Goal: Transaction & Acquisition: Download file/media

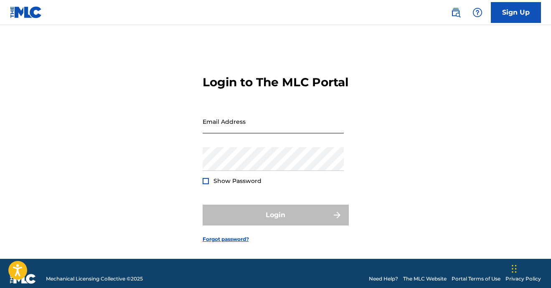
click at [243, 132] on input "Email Address" at bounding box center [272, 122] width 141 height 24
type input "[EMAIL_ADDRESS][DOMAIN_NAME]"
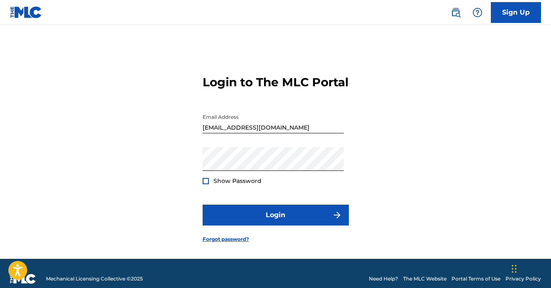
click at [240, 241] on form "Login to The MLC Portal Email Address [EMAIL_ADDRESS][DOMAIN_NAME] Password Sho…" at bounding box center [275, 152] width 146 height 213
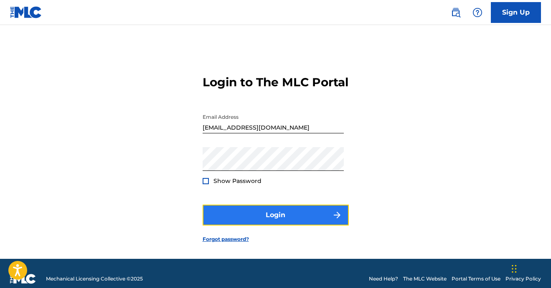
click at [243, 226] on button "Login" at bounding box center [275, 215] width 146 height 21
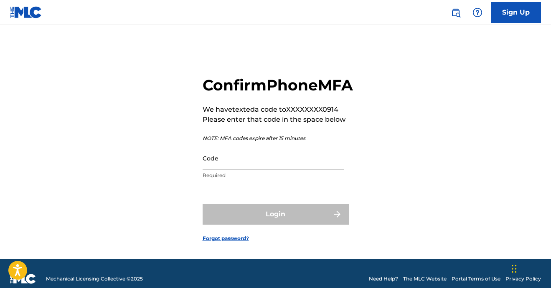
click at [239, 170] on input "Code" at bounding box center [272, 159] width 141 height 24
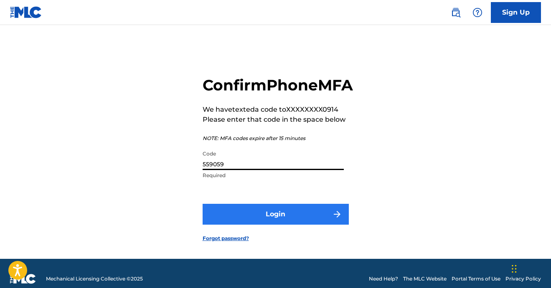
type input "559059"
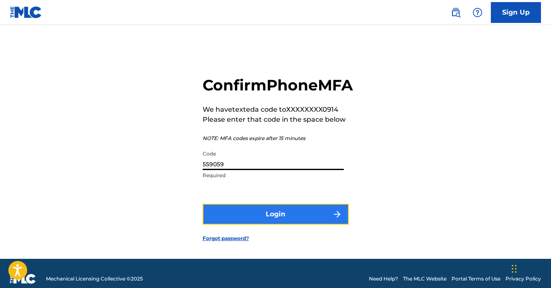
click at [263, 225] on button "Login" at bounding box center [275, 214] width 146 height 21
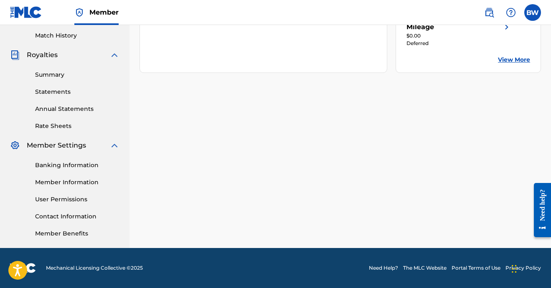
scroll to position [187, 0]
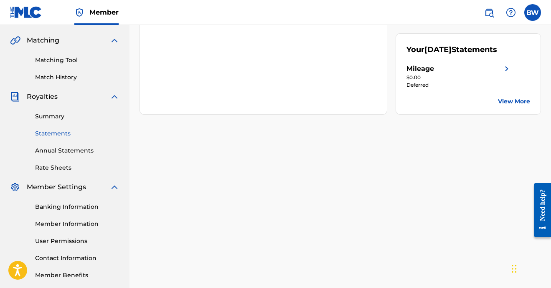
click at [58, 134] on link "Statements" at bounding box center [77, 133] width 84 height 9
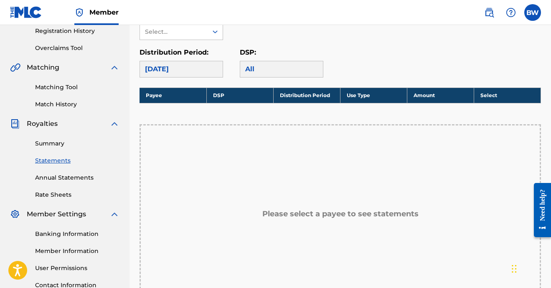
scroll to position [128, 0]
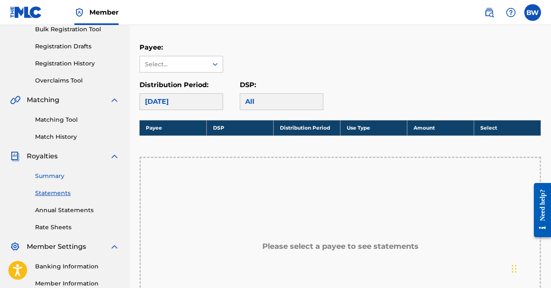
click at [50, 174] on link "Summary" at bounding box center [77, 176] width 84 height 9
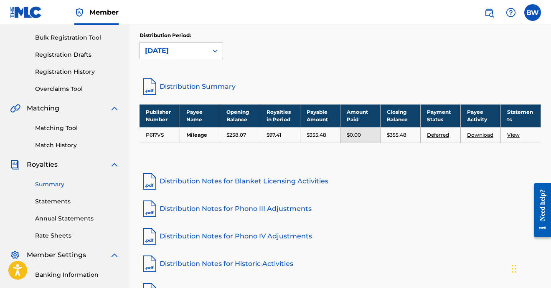
scroll to position [123, 0]
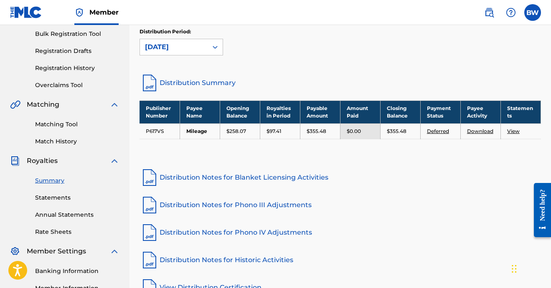
click at [237, 131] on p "$258.07" at bounding box center [236, 132] width 20 height 8
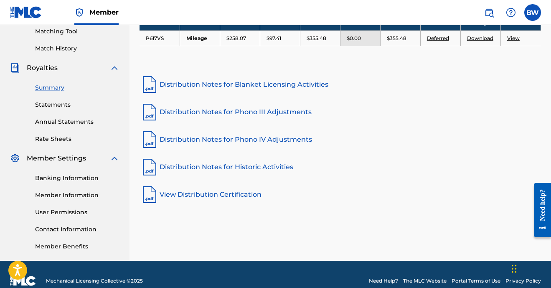
scroll to position [223, 0]
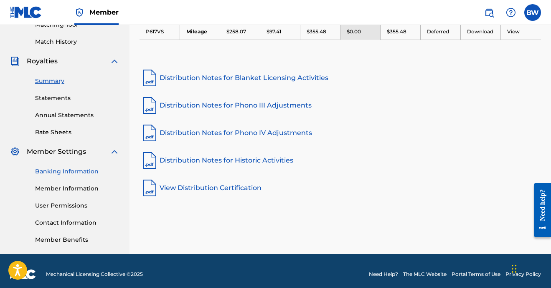
click at [59, 170] on link "Banking Information" at bounding box center [77, 171] width 84 height 9
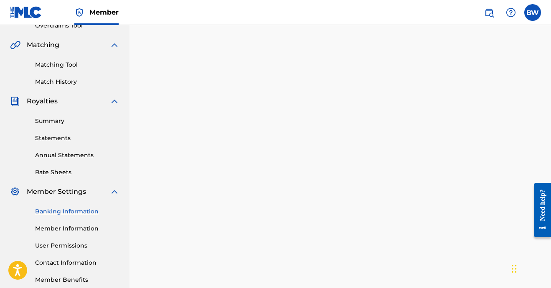
scroll to position [296, 0]
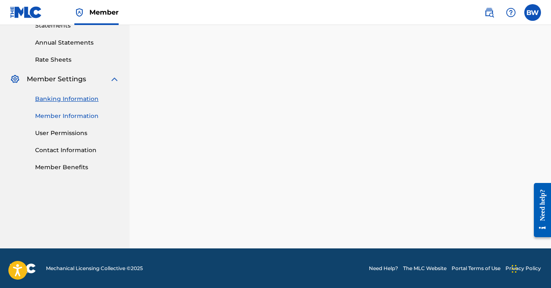
click at [72, 119] on link "Member Information" at bounding box center [77, 116] width 84 height 9
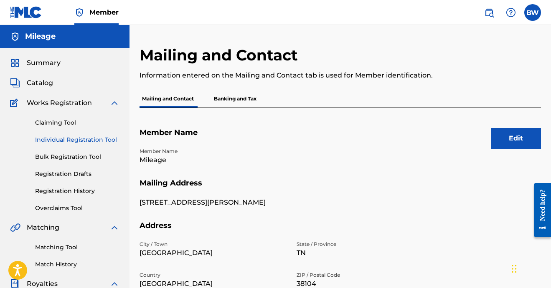
scroll to position [8, 0]
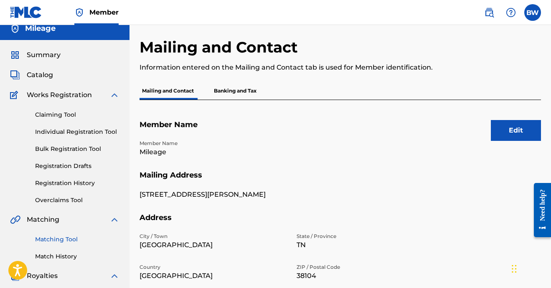
click at [53, 236] on link "Matching Tool" at bounding box center [77, 239] width 84 height 9
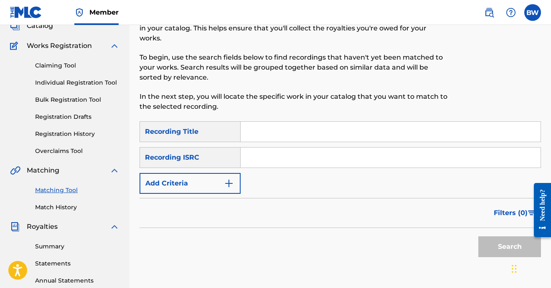
scroll to position [76, 0]
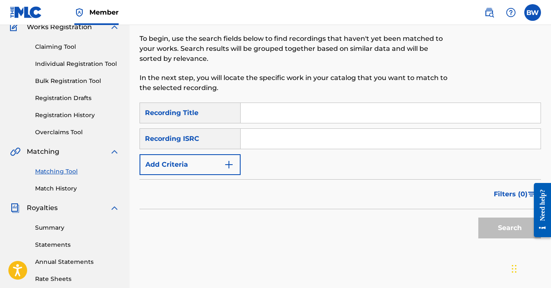
click at [54, 194] on div "Summary Catalog Works Registration Claiming Tool Individual Registration Tool B…" at bounding box center [64, 187] width 129 height 430
click at [64, 193] on div "Summary Catalog Works Registration Claiming Tool Individual Registration Tool B…" at bounding box center [64, 187] width 129 height 430
click at [64, 191] on link "Match History" at bounding box center [77, 189] width 84 height 9
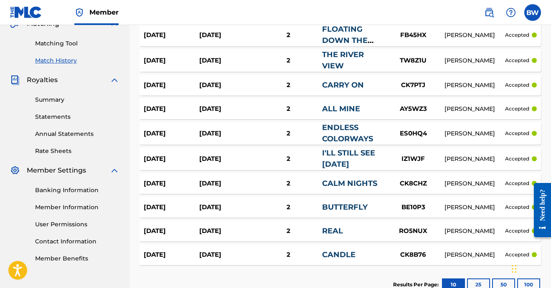
scroll to position [206, 0]
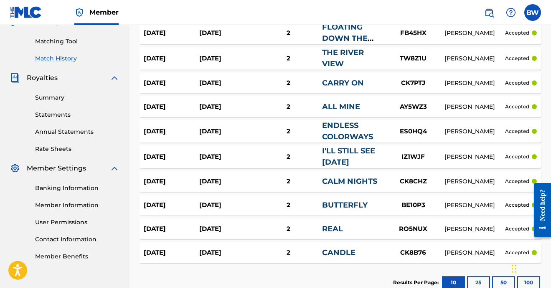
click at [61, 137] on div "Summary Statements Annual Statements Rate Sheets" at bounding box center [64, 118] width 109 height 71
click at [61, 136] on link "Annual Statements" at bounding box center [77, 132] width 84 height 9
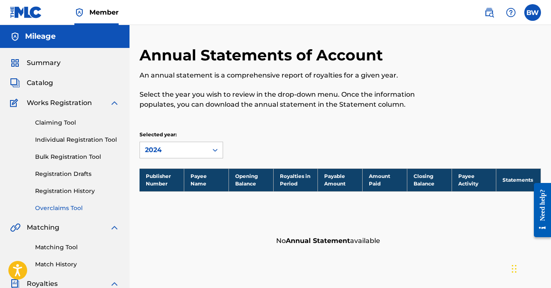
click at [70, 210] on link "Overclaims Tool" at bounding box center [77, 208] width 84 height 9
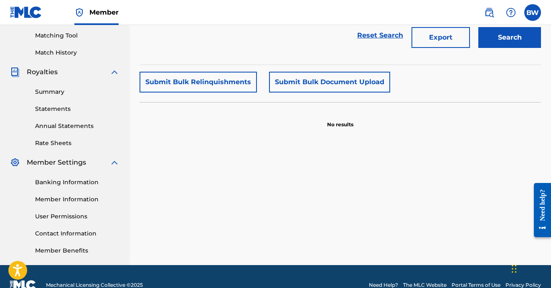
scroll to position [218, 0]
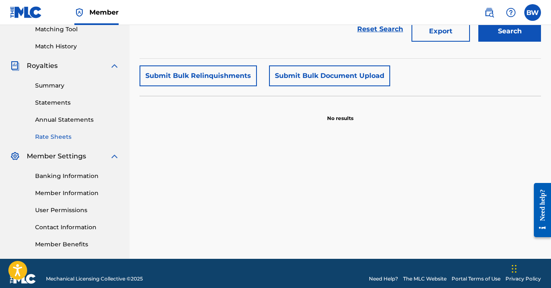
click at [55, 139] on link "Rate Sheets" at bounding box center [77, 137] width 84 height 9
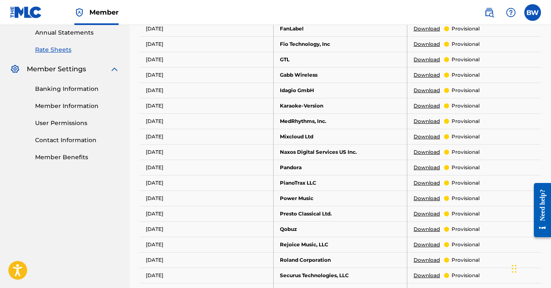
scroll to position [230, 0]
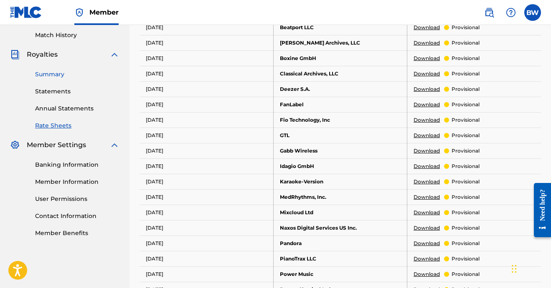
click at [54, 71] on link "Summary" at bounding box center [77, 74] width 84 height 9
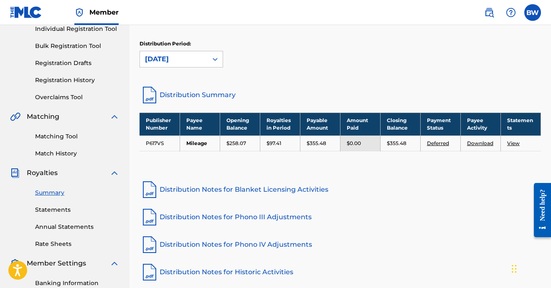
scroll to position [123, 0]
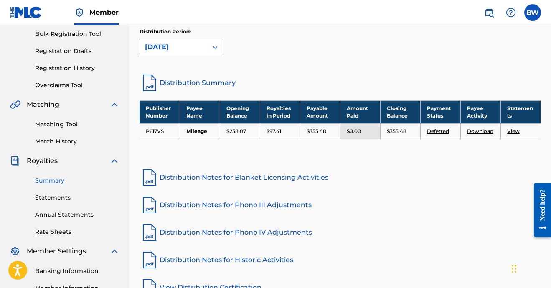
click at [239, 129] on p "$258.07" at bounding box center [236, 132] width 20 height 8
click at [516, 131] on link "View" at bounding box center [513, 131] width 13 height 6
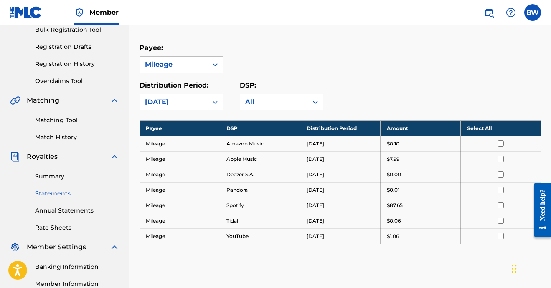
scroll to position [177, 0]
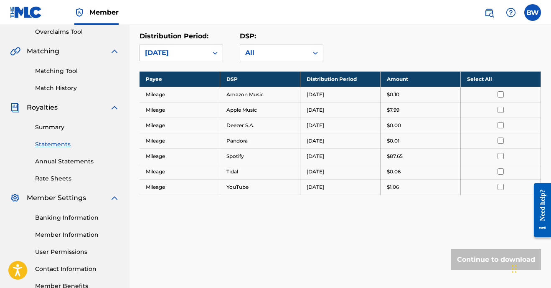
click at [495, 159] on div at bounding box center [500, 156] width 67 height 6
click at [497, 159] on div at bounding box center [500, 156] width 67 height 6
click at [498, 158] on input "checkbox" at bounding box center [500, 156] width 6 height 6
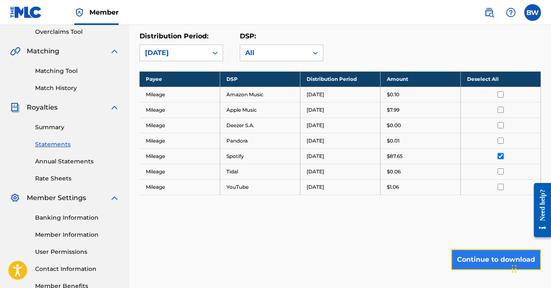
click at [489, 258] on button "Continue to download" at bounding box center [496, 260] width 90 height 21
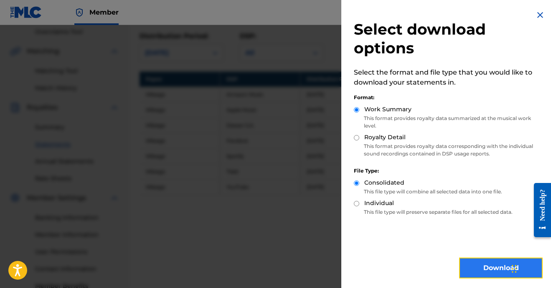
click at [477, 266] on button "Download" at bounding box center [500, 268] width 83 height 21
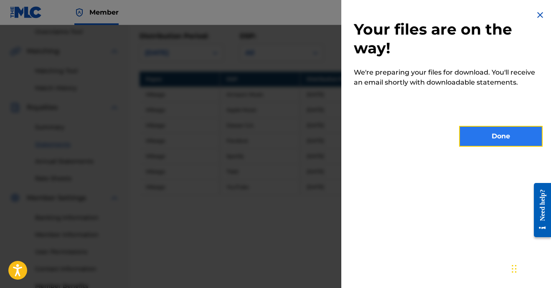
click at [483, 136] on button "Done" at bounding box center [500, 136] width 83 height 21
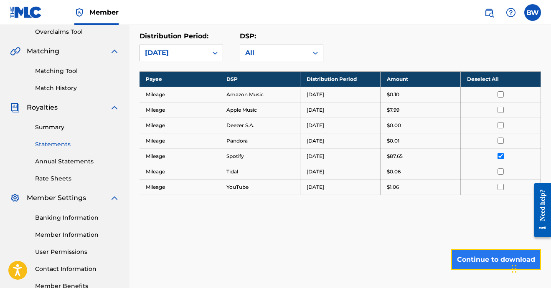
click at [470, 265] on button "Continue to download" at bounding box center [496, 260] width 90 height 21
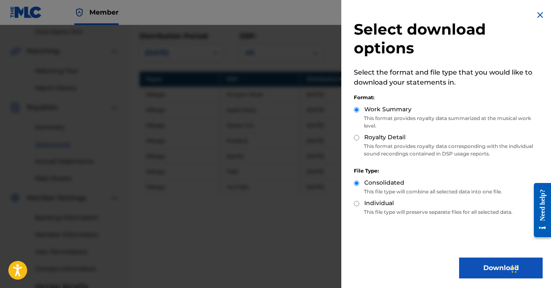
click at [387, 139] on label "Royalty Detail" at bounding box center [384, 137] width 41 height 9
click at [359, 139] on input "Royalty Detail" at bounding box center [356, 137] width 5 height 5
radio input "true"
click at [383, 202] on label "Individual" at bounding box center [379, 203] width 30 height 9
click at [359, 202] on input "Individual" at bounding box center [356, 203] width 5 height 5
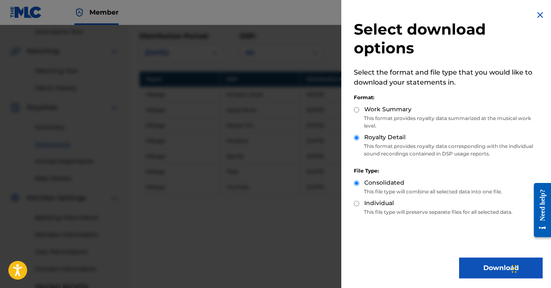
radio input "true"
click at [387, 183] on label "Consolidated" at bounding box center [384, 183] width 40 height 9
click at [359, 183] on input "Consolidated" at bounding box center [356, 183] width 5 height 5
radio input "true"
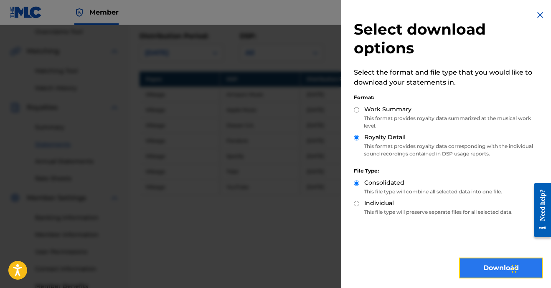
click at [467, 268] on button "Download" at bounding box center [500, 268] width 83 height 21
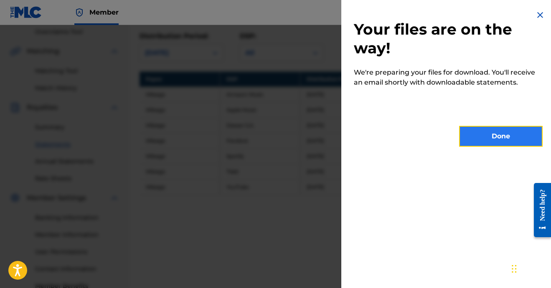
click at [481, 136] on button "Done" at bounding box center [500, 136] width 83 height 21
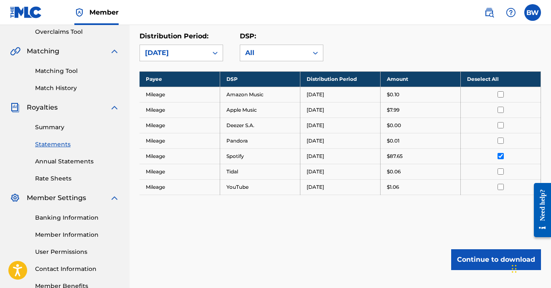
scroll to position [123, 0]
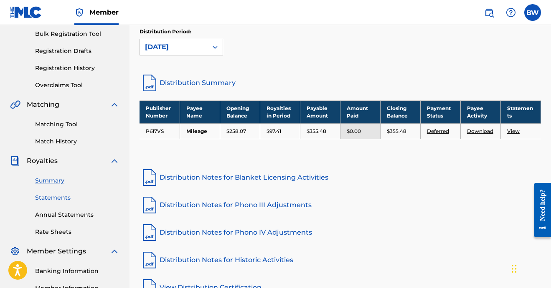
click at [58, 197] on link "Statements" at bounding box center [77, 198] width 84 height 9
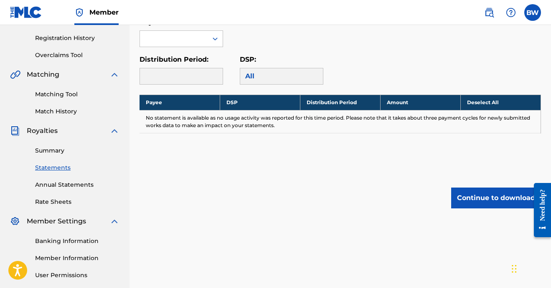
scroll to position [127, 0]
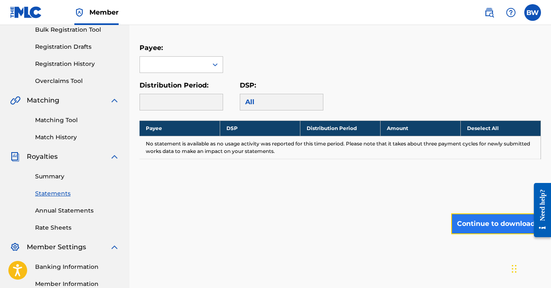
click at [490, 225] on button "Continue to download" at bounding box center [496, 224] width 90 height 21
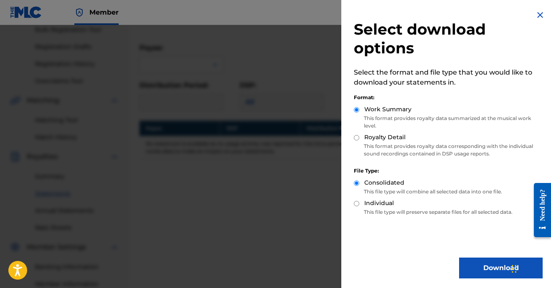
click at [272, 182] on div at bounding box center [275, 169] width 551 height 288
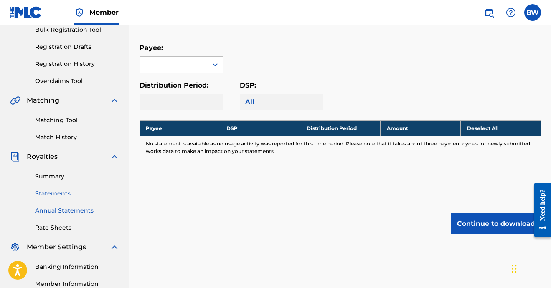
click at [62, 209] on link "Annual Statements" at bounding box center [77, 211] width 84 height 9
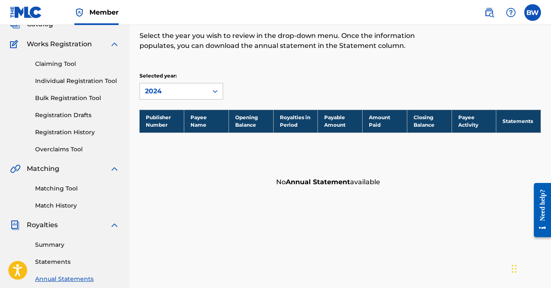
scroll to position [134, 0]
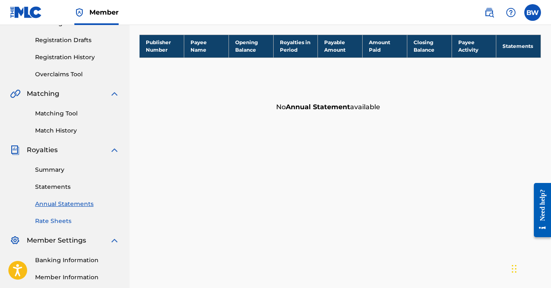
click at [57, 222] on link "Rate Sheets" at bounding box center [77, 221] width 84 height 9
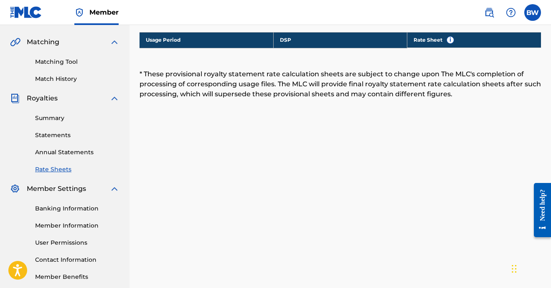
scroll to position [180, 0]
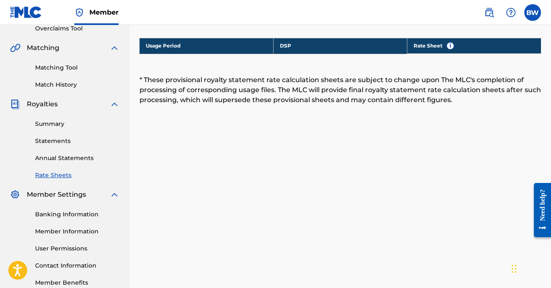
click at [44, 134] on div "Summary Statements Annual Statements Rate Sheets" at bounding box center [64, 144] width 109 height 71
click at [44, 129] on div "Summary Statements Annual Statements Rate Sheets" at bounding box center [64, 144] width 109 height 71
click at [46, 123] on link "Summary" at bounding box center [77, 124] width 84 height 9
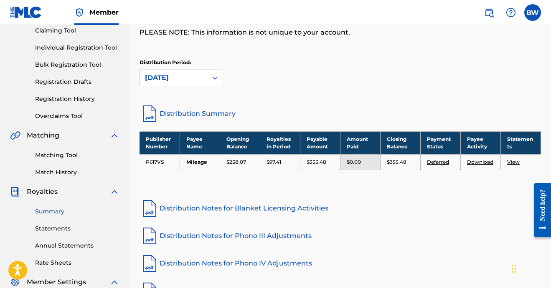
scroll to position [108, 0]
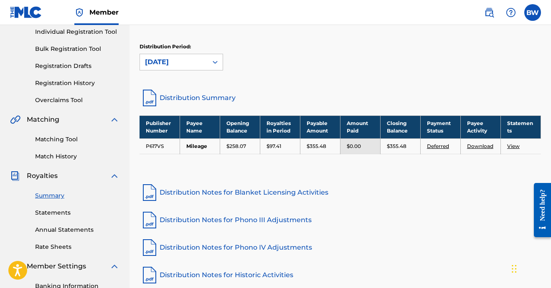
click at [186, 75] on div "Distribution Period: [DATE]" at bounding box center [339, 60] width 401 height 35
click at [186, 62] on div "[DATE]" at bounding box center [174, 62] width 58 height 10
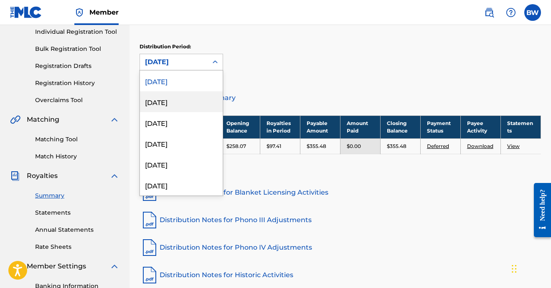
click at [185, 107] on div "[DATE]" at bounding box center [181, 101] width 83 height 21
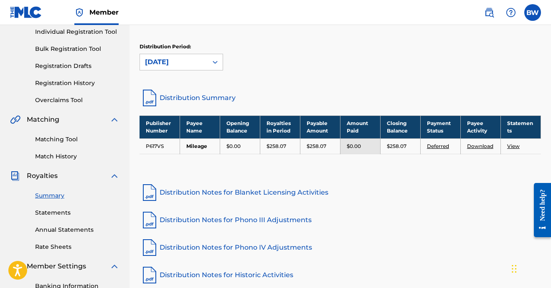
click at [190, 58] on div "[DATE]" at bounding box center [174, 62] width 58 height 10
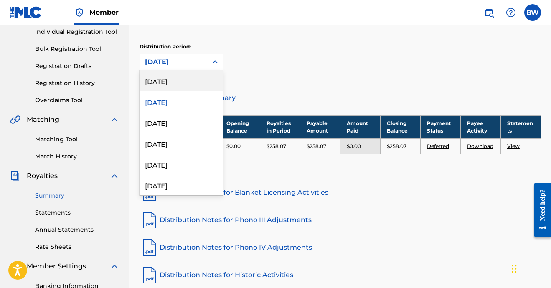
click at [180, 85] on div "[DATE]" at bounding box center [181, 81] width 83 height 21
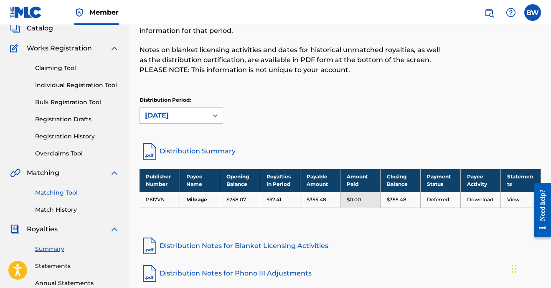
scroll to position [43, 0]
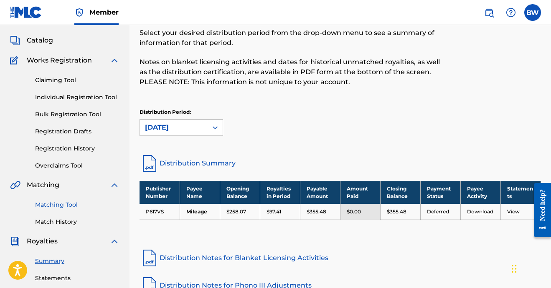
click at [59, 207] on link "Matching Tool" at bounding box center [77, 205] width 84 height 9
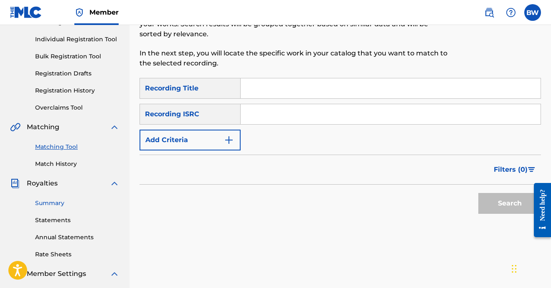
scroll to position [71, 0]
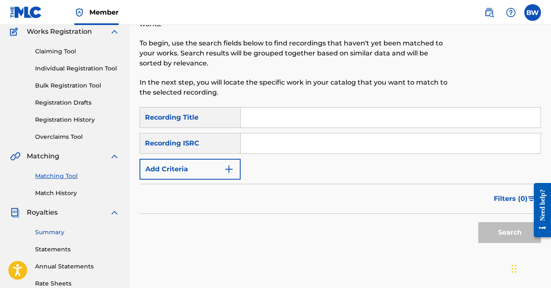
click at [56, 235] on link "Summary" at bounding box center [77, 232] width 84 height 9
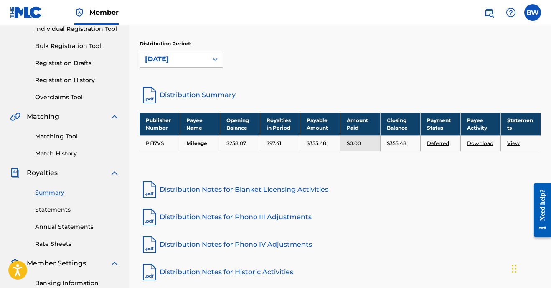
scroll to position [124, 0]
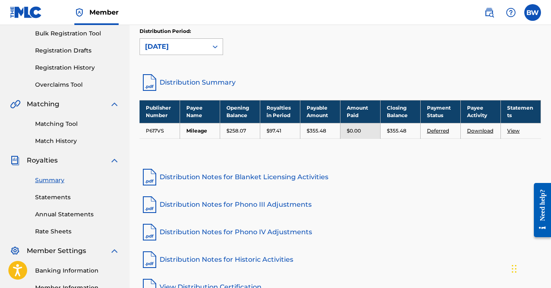
click at [201, 43] on div "[DATE]" at bounding box center [174, 47] width 58 height 10
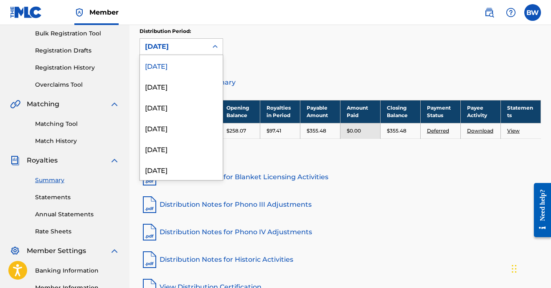
click at [201, 43] on div "[DATE]" at bounding box center [174, 47] width 58 height 10
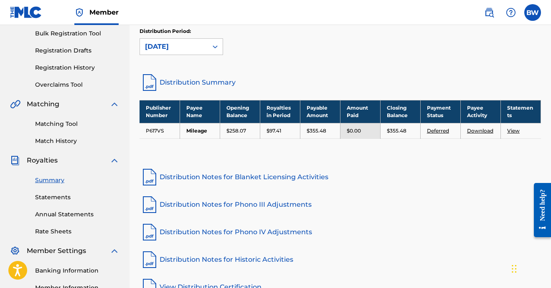
click at [433, 128] on link "Deferred" at bounding box center [438, 131] width 22 height 6
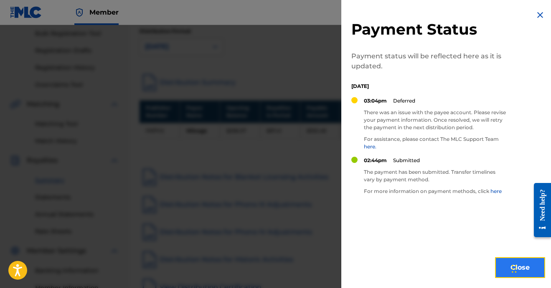
click at [497, 265] on button "Close" at bounding box center [520, 268] width 50 height 21
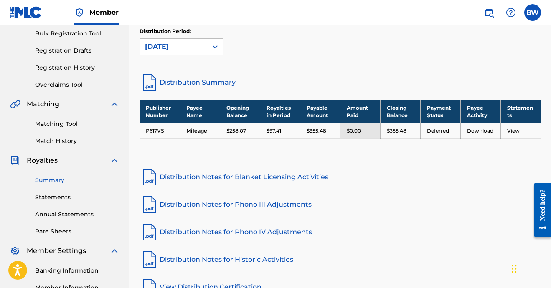
click at [212, 85] on link "Distribution Summary" at bounding box center [339, 83] width 401 height 20
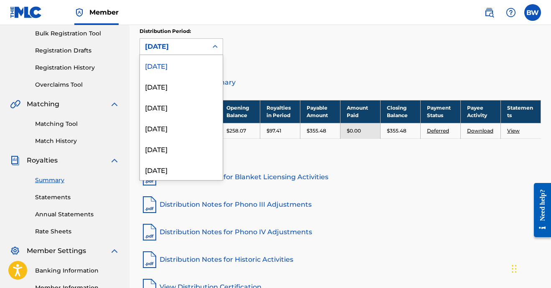
click at [200, 43] on div "[DATE]" at bounding box center [174, 47] width 58 height 10
click at [192, 85] on div "[DATE]" at bounding box center [181, 86] width 83 height 21
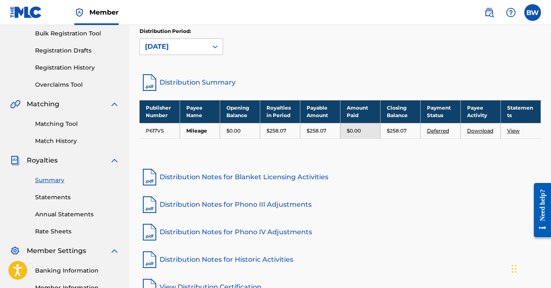
click at [473, 130] on link "Download" at bounding box center [480, 131] width 26 height 6
click at [471, 168] on link "Distribution Notes for Blanket Licensing Activities" at bounding box center [339, 177] width 401 height 20
click at [204, 77] on link "Distribution Summary" at bounding box center [339, 83] width 401 height 20
click at [197, 44] on div "[DATE]" at bounding box center [174, 47] width 58 height 10
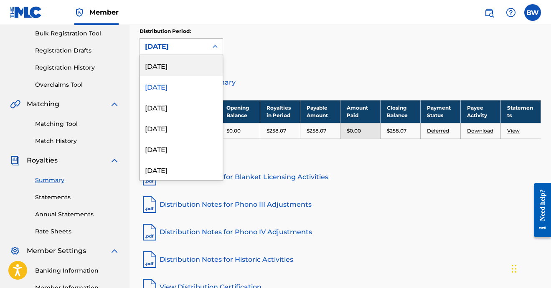
click at [189, 71] on div "[DATE]" at bounding box center [181, 65] width 83 height 21
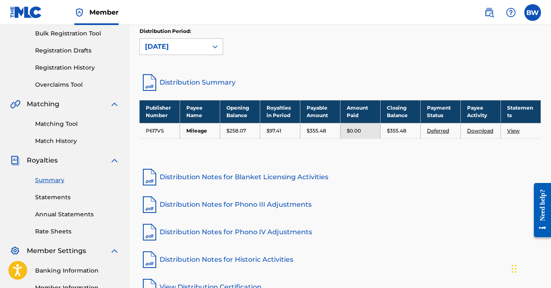
click at [190, 80] on link "Distribution Summary" at bounding box center [339, 83] width 401 height 20
click at [405, 170] on link "Distribution Notes for Blanket Licensing Activities" at bounding box center [339, 177] width 401 height 20
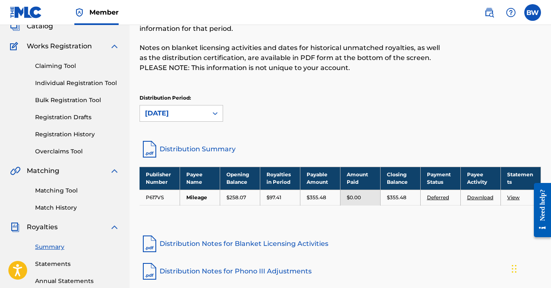
scroll to position [41, 0]
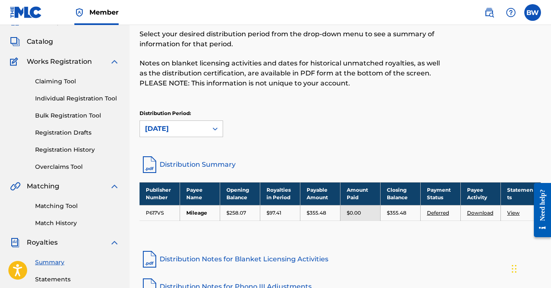
click at [288, 87] on p "Notes on blanket licensing activities and dates for historical unmatched royalt…" at bounding box center [293, 73] width 309 height 30
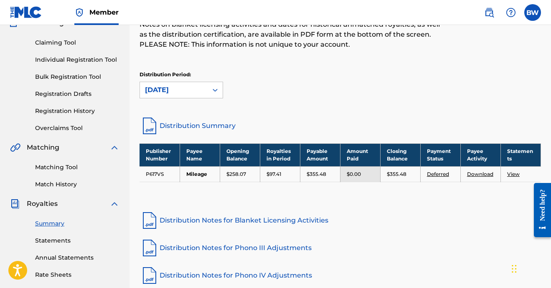
scroll to position [83, 0]
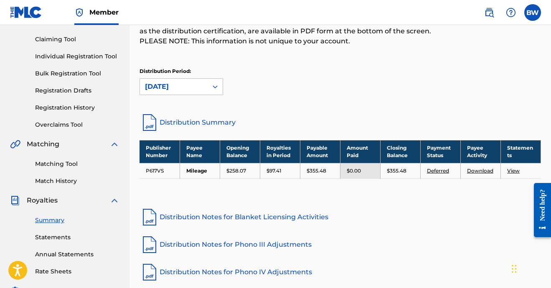
click at [215, 122] on link "Distribution Summary" at bounding box center [339, 123] width 401 height 20
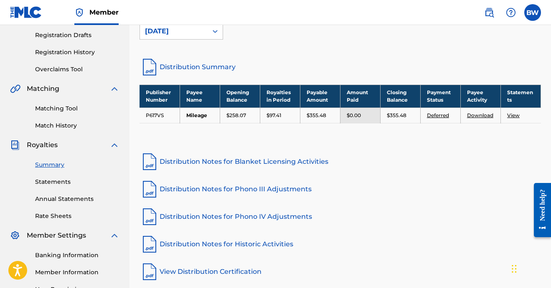
scroll to position [145, 0]
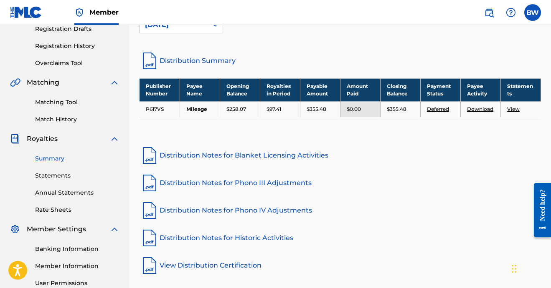
click at [240, 109] on p "$258.07" at bounding box center [236, 110] width 20 height 8
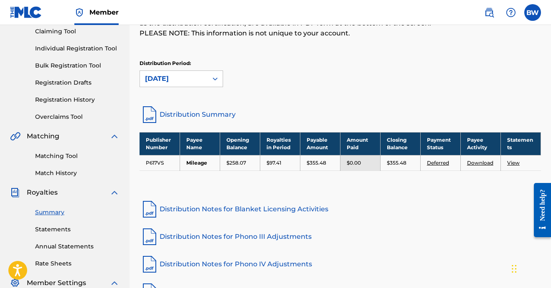
scroll to position [84, 0]
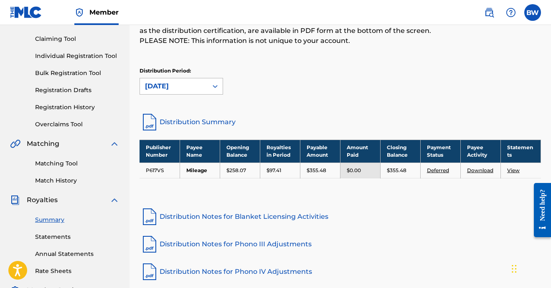
click at [196, 86] on div "[DATE]" at bounding box center [174, 86] width 58 height 10
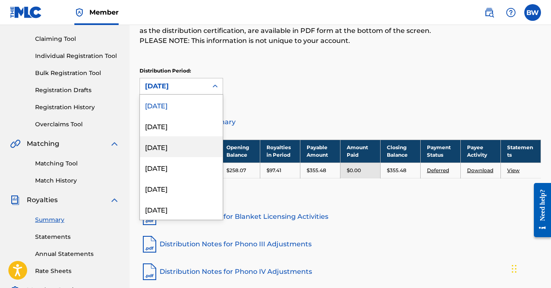
click at [193, 147] on div "[DATE]" at bounding box center [181, 147] width 83 height 21
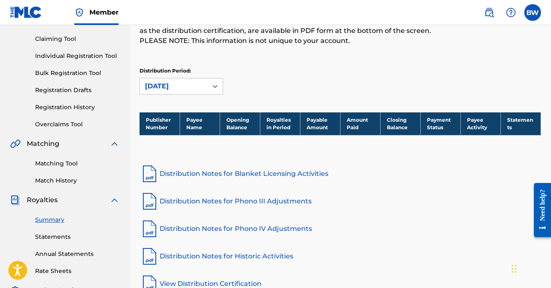
click at [193, 88] on div "[DATE]" at bounding box center [174, 86] width 58 height 10
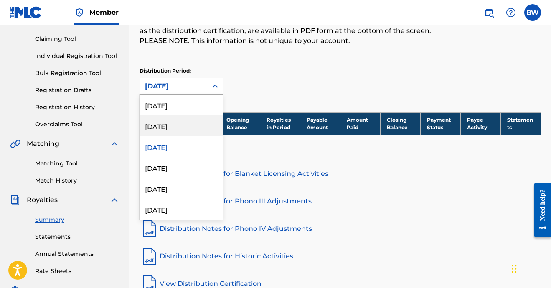
click at [185, 133] on div "[DATE]" at bounding box center [181, 126] width 83 height 21
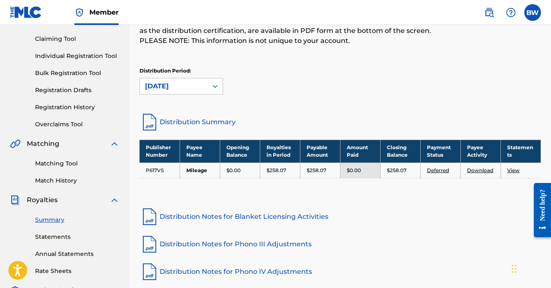
click at [184, 86] on div "[DATE]" at bounding box center [174, 86] width 58 height 10
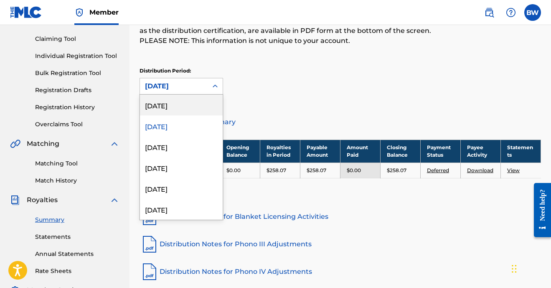
click at [181, 102] on div "[DATE]" at bounding box center [181, 105] width 83 height 21
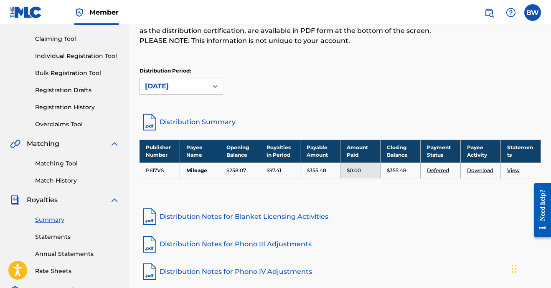
click at [199, 122] on link "Distribution Summary" at bounding box center [339, 122] width 401 height 20
